Goal: Transaction & Acquisition: Book appointment/travel/reservation

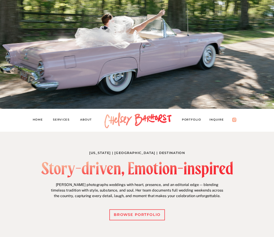
scroll to position [71, 0]
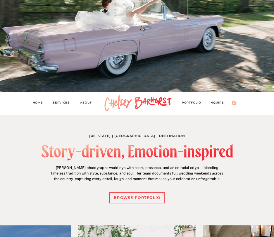
drag, startPoint x: 233, startPoint y: 148, endPoint x: 72, endPoint y: 153, distance: 161.1
click at [72, 153] on div at bounding box center [137, 152] width 192 height 17
click at [73, 153] on div at bounding box center [137, 152] width 192 height 17
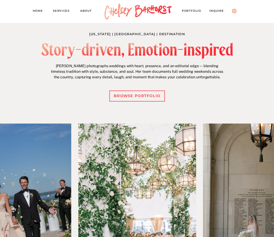
scroll to position [177, 0]
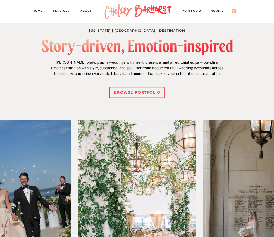
click at [136, 92] on div "browse portfolio" at bounding box center [137, 92] width 51 height 7
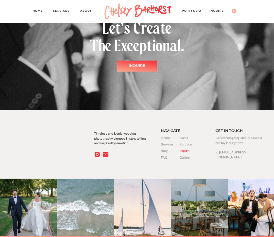
scroll to position [4819, 0]
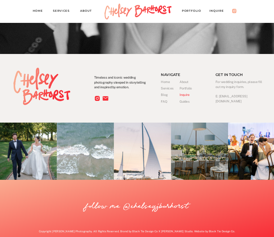
click at [184, 90] on h3 "Portfolio" at bounding box center [189, 88] width 18 height 5
click at [185, 81] on h3 "About" at bounding box center [189, 81] width 18 height 5
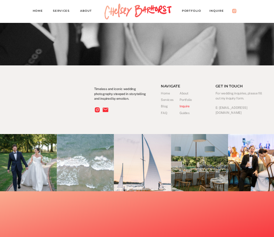
scroll to position [869, 0]
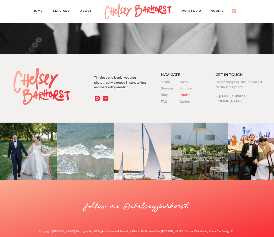
click at [187, 88] on h3 "Portfolio" at bounding box center [189, 88] width 18 height 5
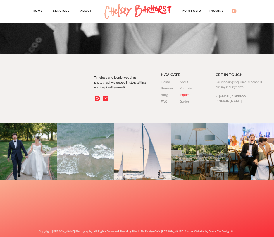
scroll to position [4819, 0]
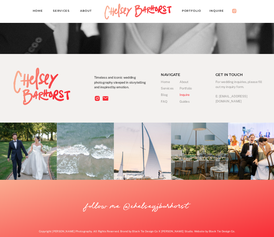
click at [168, 88] on h3 "Services" at bounding box center [170, 88] width 18 height 5
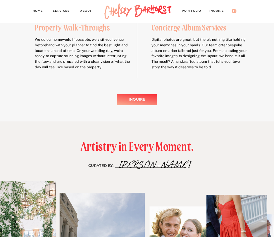
scroll to position [867, 0]
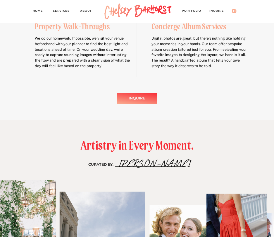
click at [136, 97] on div "Inquire" at bounding box center [137, 98] width 23 height 7
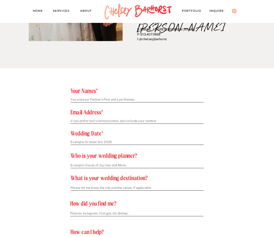
scroll to position [141, 0]
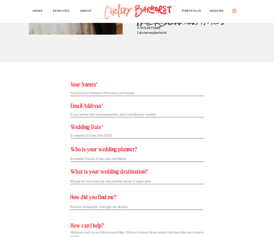
click at [141, 91] on textarea at bounding box center [137, 93] width 133 height 5
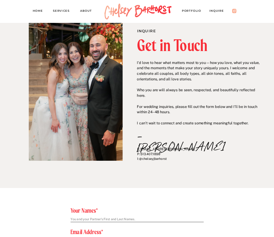
scroll to position [0, 0]
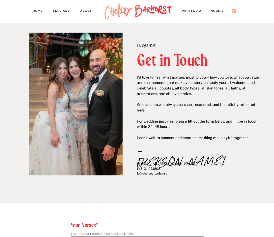
click at [66, 11] on nav "Services" at bounding box center [63, 11] width 20 height 6
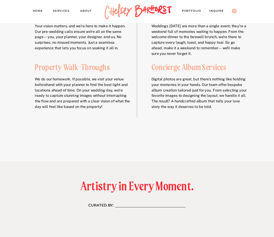
scroll to position [849, 0]
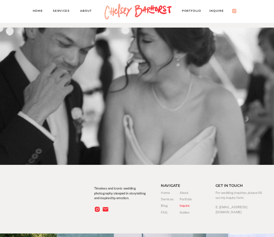
scroll to position [1457, 0]
